Goal: Find specific page/section

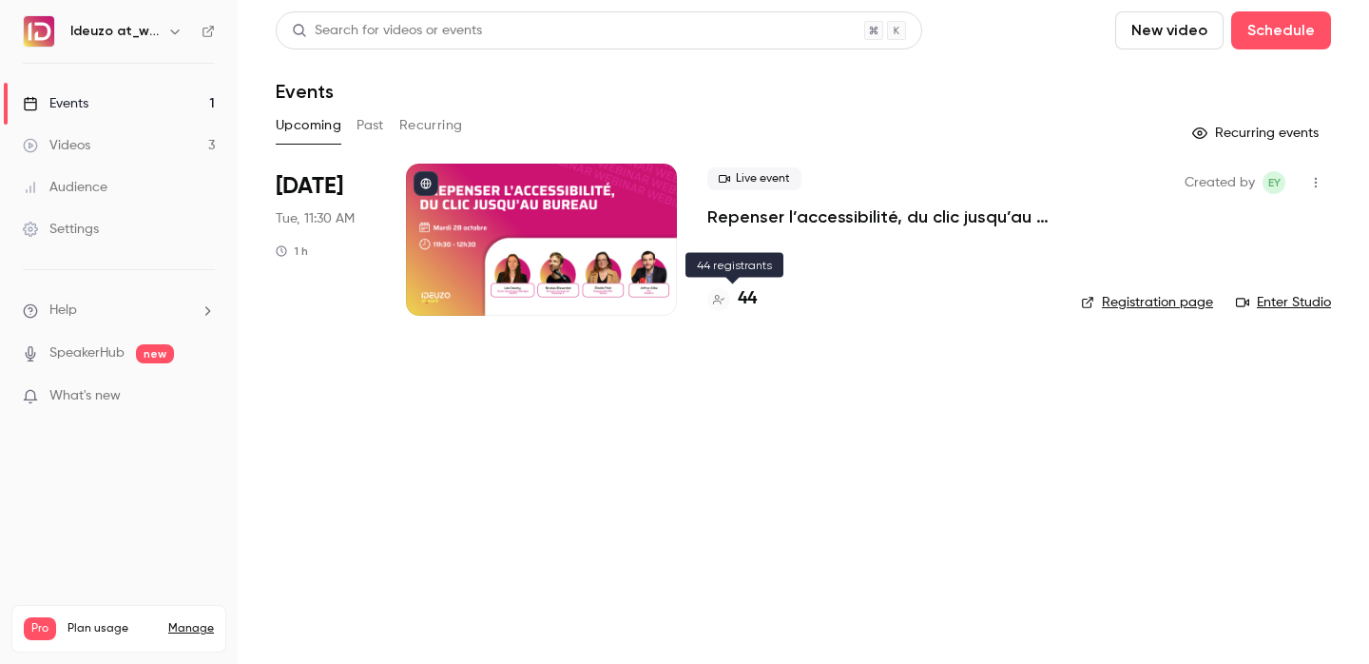
click at [756, 293] on h4 "44" at bounding box center [747, 299] width 19 height 26
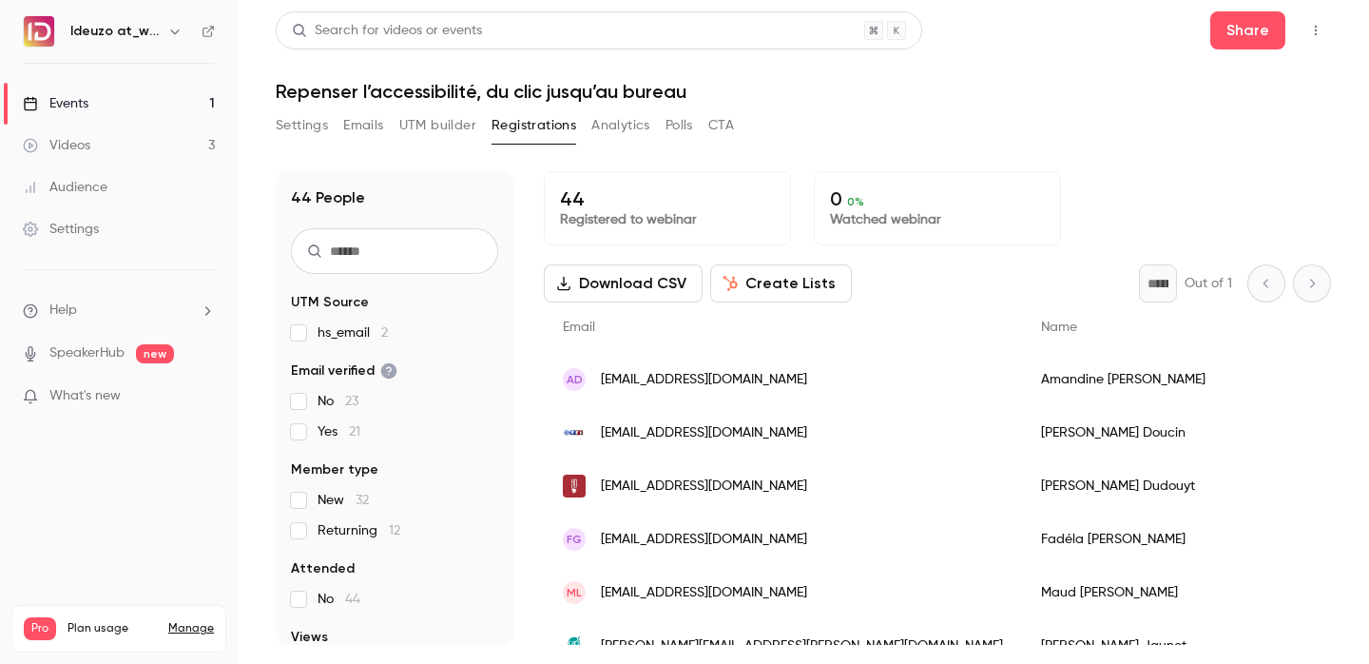
click at [149, 111] on link "Events 1" at bounding box center [119, 104] width 238 height 42
